Goal: Task Accomplishment & Management: Use online tool/utility

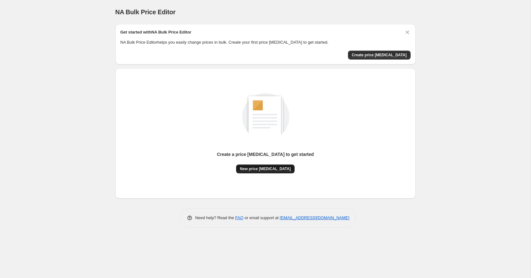
click at [263, 170] on span "New price [MEDICAL_DATA]" at bounding box center [265, 168] width 51 height 5
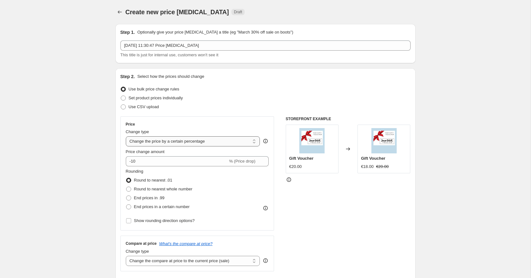
click at [162, 142] on select "Change the price to a certain amount Change the price by a certain amount Chang…" at bounding box center [193, 141] width 134 height 10
click at [182, 142] on select "Change the price to a certain amount Change the price by a certain amount Chang…" at bounding box center [193, 141] width 134 height 10
select select "by"
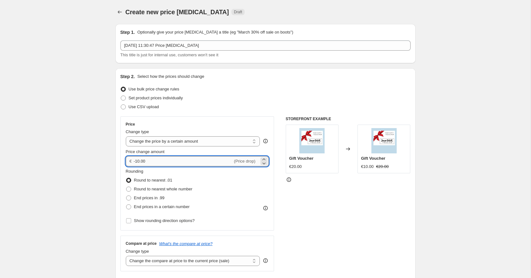
click at [149, 163] on input "-10.00" at bounding box center [183, 161] width 99 height 10
click at [149, 162] on input "-10.00" at bounding box center [183, 161] width 99 height 10
type input "5.00"
click at [299, 195] on div "STOREFRONT EXAMPLE Gift Voucher €20.00 Changed to Gift Voucher €10.00 €20.00" at bounding box center [348, 193] width 125 height 155
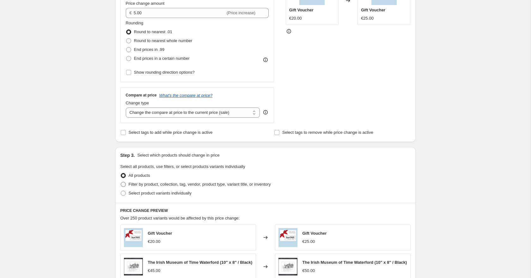
scroll to position [149, 0]
click at [124, 184] on span at bounding box center [123, 183] width 5 height 5
click at [121, 181] on input "Filter by product, collection, tag, vendor, product type, variant title, or inv…" at bounding box center [121, 181] width 0 height 0
radio input "true"
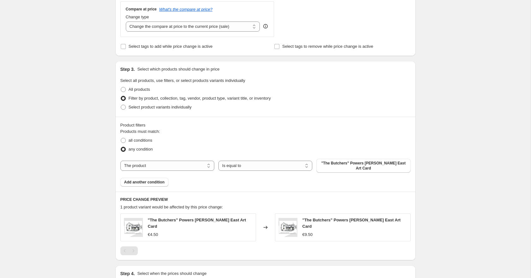
scroll to position [235, 0]
click at [191, 164] on select "The product The product's collection The product's tag The product's vendor The…" at bounding box center [167, 165] width 94 height 10
select select "collection"
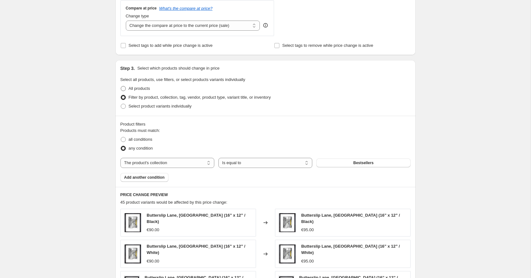
click at [124, 88] on span at bounding box center [123, 88] width 5 height 5
click at [121, 86] on input "All products" at bounding box center [121, 86] width 0 height 0
radio input "true"
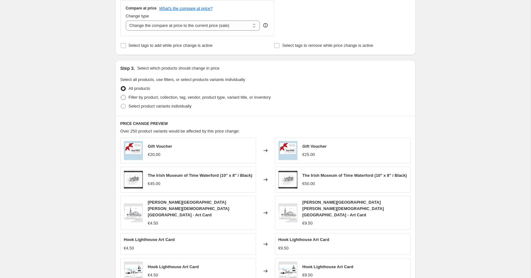
click at [124, 99] on span at bounding box center [123, 97] width 5 height 5
click at [121, 95] on input "Filter by product, collection, tag, vendor, product type, variant title, or inv…" at bounding box center [121, 95] width 0 height 0
radio input "true"
select select "collection"
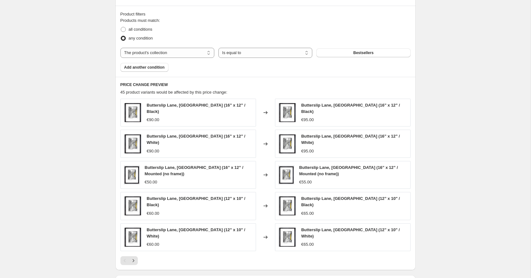
scroll to position [345, 0]
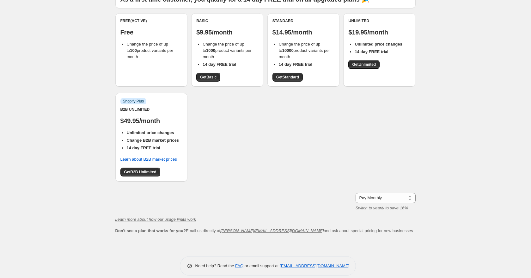
drag, startPoint x: 127, startPoint y: 37, endPoint x: 143, endPoint y: 50, distance: 20.4
click at [143, 50] on li "Change the price of up to 100 product variants per month" at bounding box center [155, 50] width 56 height 19
click at [143, 51] on li "Change the price of up to 100 product variants per month" at bounding box center [155, 50] width 56 height 19
drag, startPoint x: 202, startPoint y: 37, endPoint x: 233, endPoint y: 40, distance: 30.5
click at [233, 42] on span "Change the price of up to 1000 product variants per month" at bounding box center [226, 50] width 49 height 17
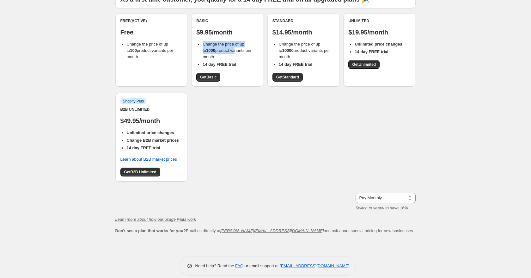
click at [202, 43] on ul "Change the price of up to 1000 product variants per month 14 day FREE trial" at bounding box center [227, 54] width 62 height 27
drag, startPoint x: 202, startPoint y: 37, endPoint x: 216, endPoint y: 51, distance: 19.7
click at [216, 51] on li "Change the price of up to 1000 product variants per month" at bounding box center [230, 50] width 56 height 19
click at [177, 54] on div "Free (Active) Free Change the price of up to 100 product variants per month" at bounding box center [151, 49] width 72 height 73
drag, startPoint x: 144, startPoint y: 51, endPoint x: 111, endPoint y: 22, distance: 44.1
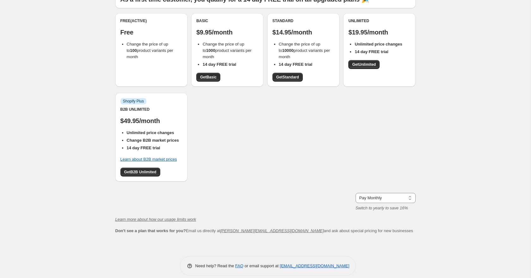
click at [111, 22] on div "Whether you sell thousands of products or just a few - we have a plan that will…" at bounding box center [262, 105] width 305 height 281
click at [136, 52] on div "Free (Active) Free Change the price of up to 100 product variants per month" at bounding box center [151, 49] width 72 height 73
drag, startPoint x: 140, startPoint y: 49, endPoint x: 119, endPoint y: 26, distance: 31.6
click at [119, 26] on div "Free (Active) Free Change the price of up to 100 product variants per month" at bounding box center [151, 49] width 72 height 73
click at [222, 87] on div "Free (Active) Free Change the price of up to 100 product variants per month Bas…" at bounding box center [265, 100] width 300 height 174
